Goal: Task Accomplishment & Management: Manage account settings

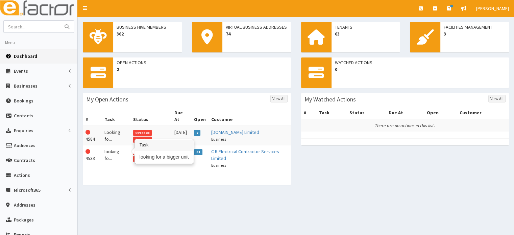
click at [114, 147] on td "looking fo..." at bounding box center [116, 158] width 29 height 26
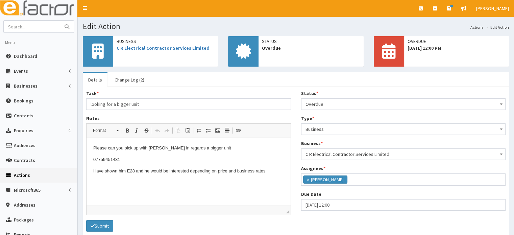
click at [357, 102] on span "Overdue" at bounding box center [403, 103] width 196 height 9
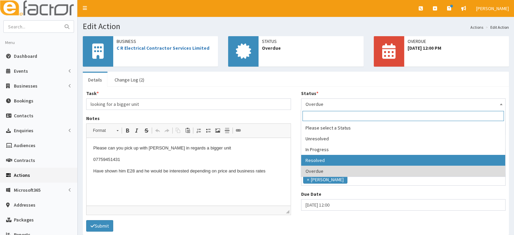
select select "3"
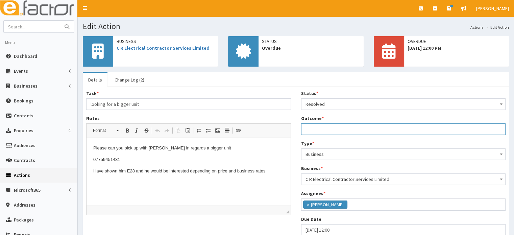
click at [322, 128] on input "Outcome *" at bounding box center [403, 128] width 205 height 11
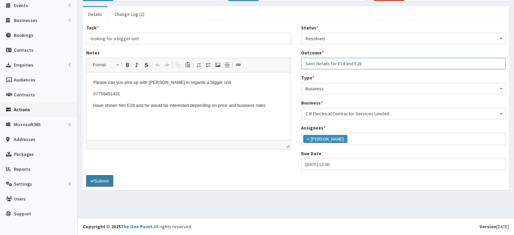
type input "Sent details for E14 and E28"
click at [105, 181] on button "Submit" at bounding box center [99, 180] width 27 height 11
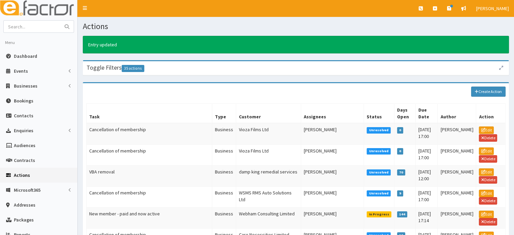
click at [38, 13] on img at bounding box center [38, 8] width 77 height 17
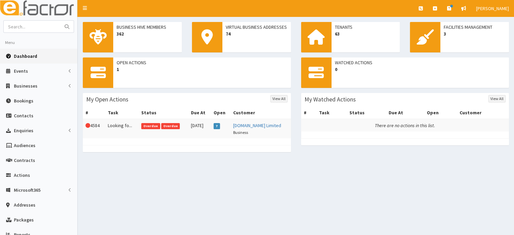
click at [117, 126] on td "Looking fo..." at bounding box center [122, 128] width 34 height 19
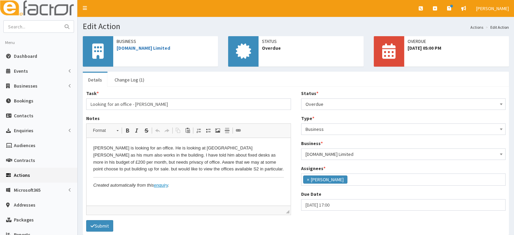
click at [31, 4] on img at bounding box center [38, 8] width 77 height 17
